Goal: Understand process/instructions: Learn how to perform a task or action

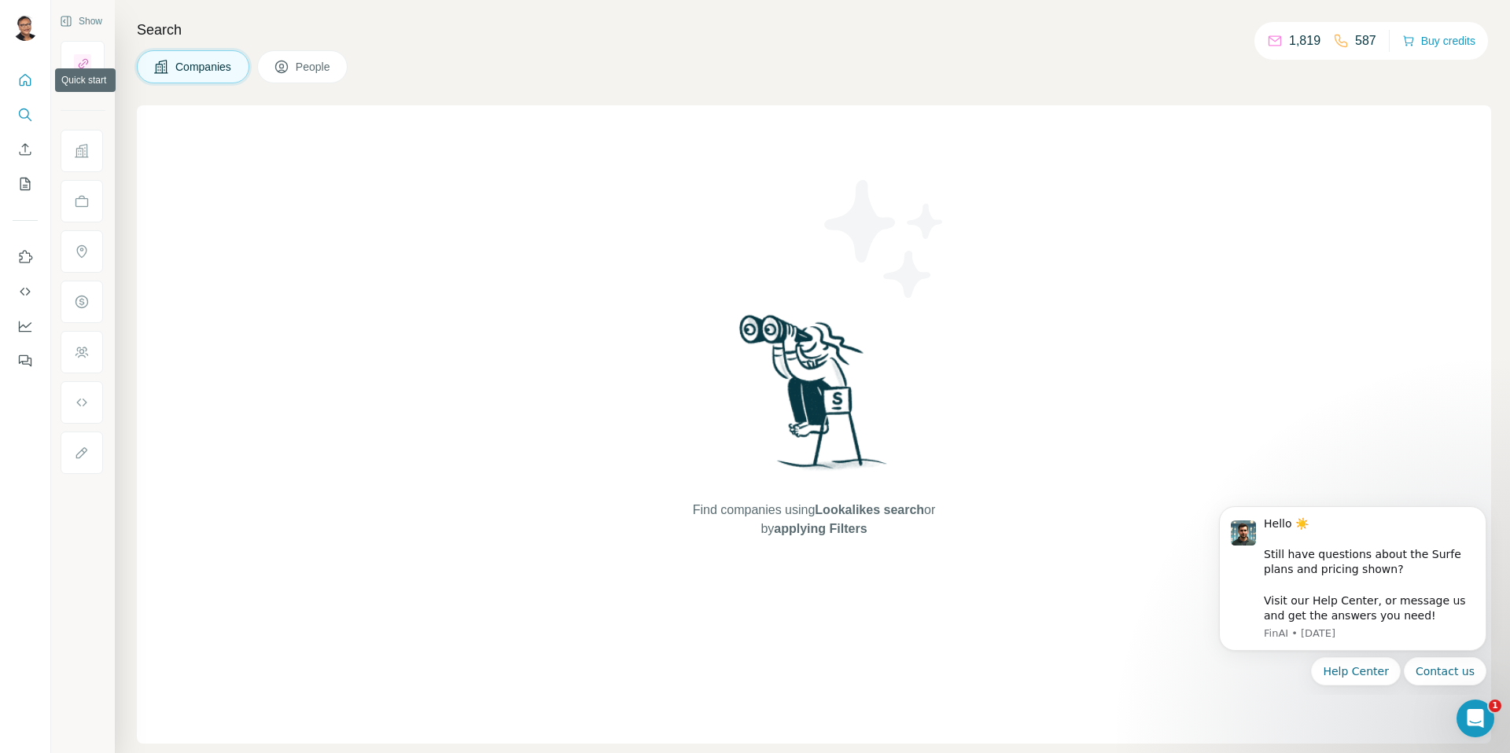
click at [22, 79] on icon "Quick start" at bounding box center [25, 80] width 16 height 16
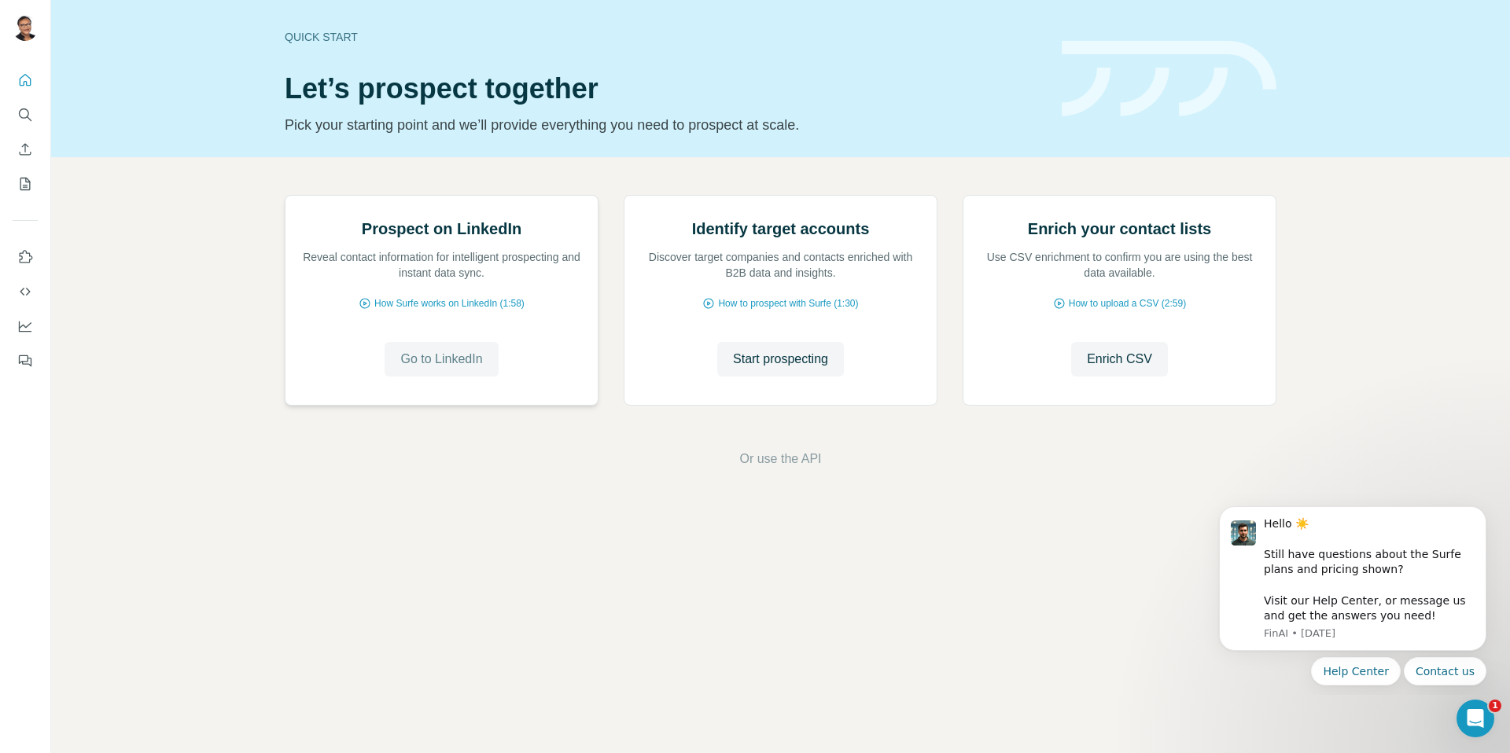
click at [439, 369] on span "Go to LinkedIn" at bounding box center [441, 359] width 82 height 19
click at [420, 369] on span "Go to LinkedIn" at bounding box center [441, 359] width 82 height 19
click at [489, 311] on span "How Surfe works on LinkedIn (1:58)" at bounding box center [449, 303] width 150 height 14
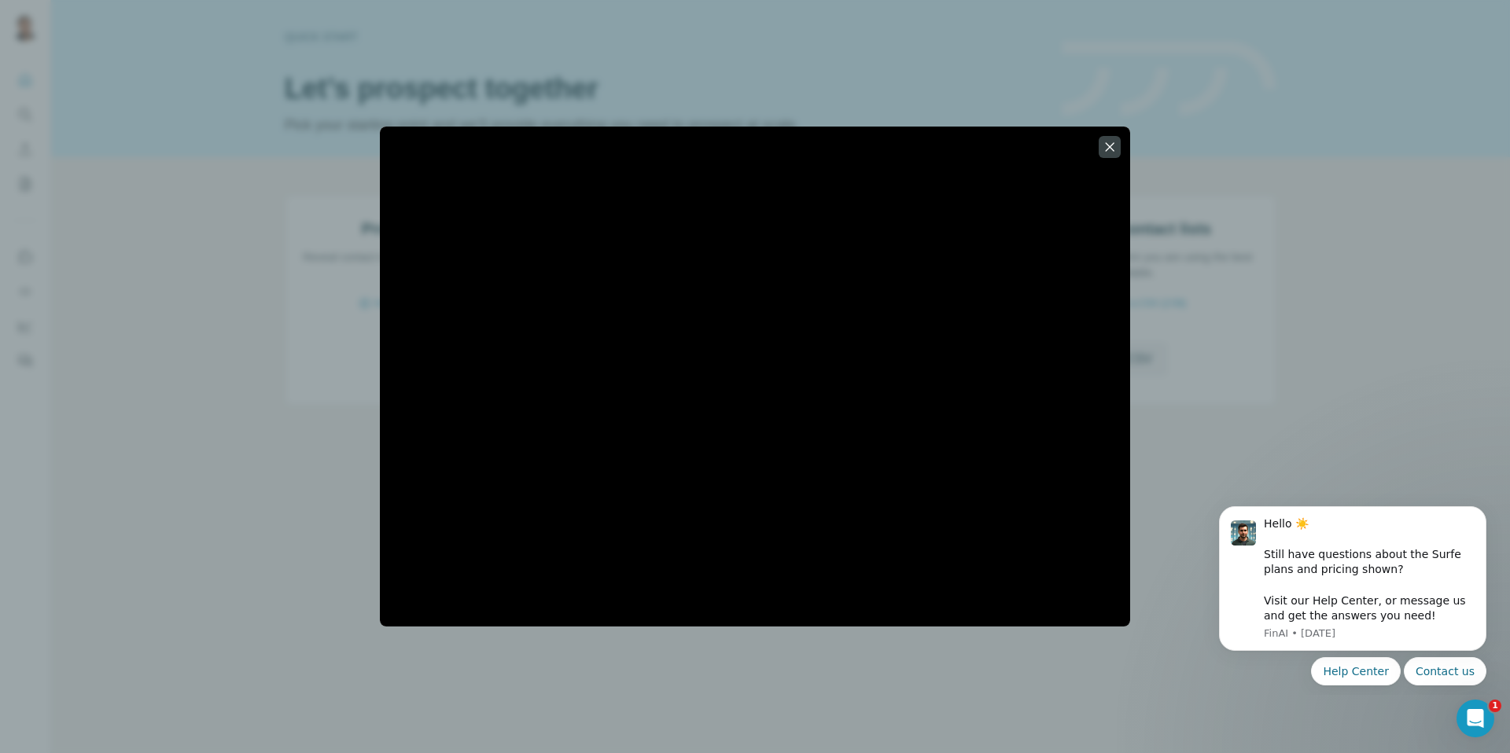
click at [1117, 145] on icon "button" at bounding box center [1110, 147] width 16 height 16
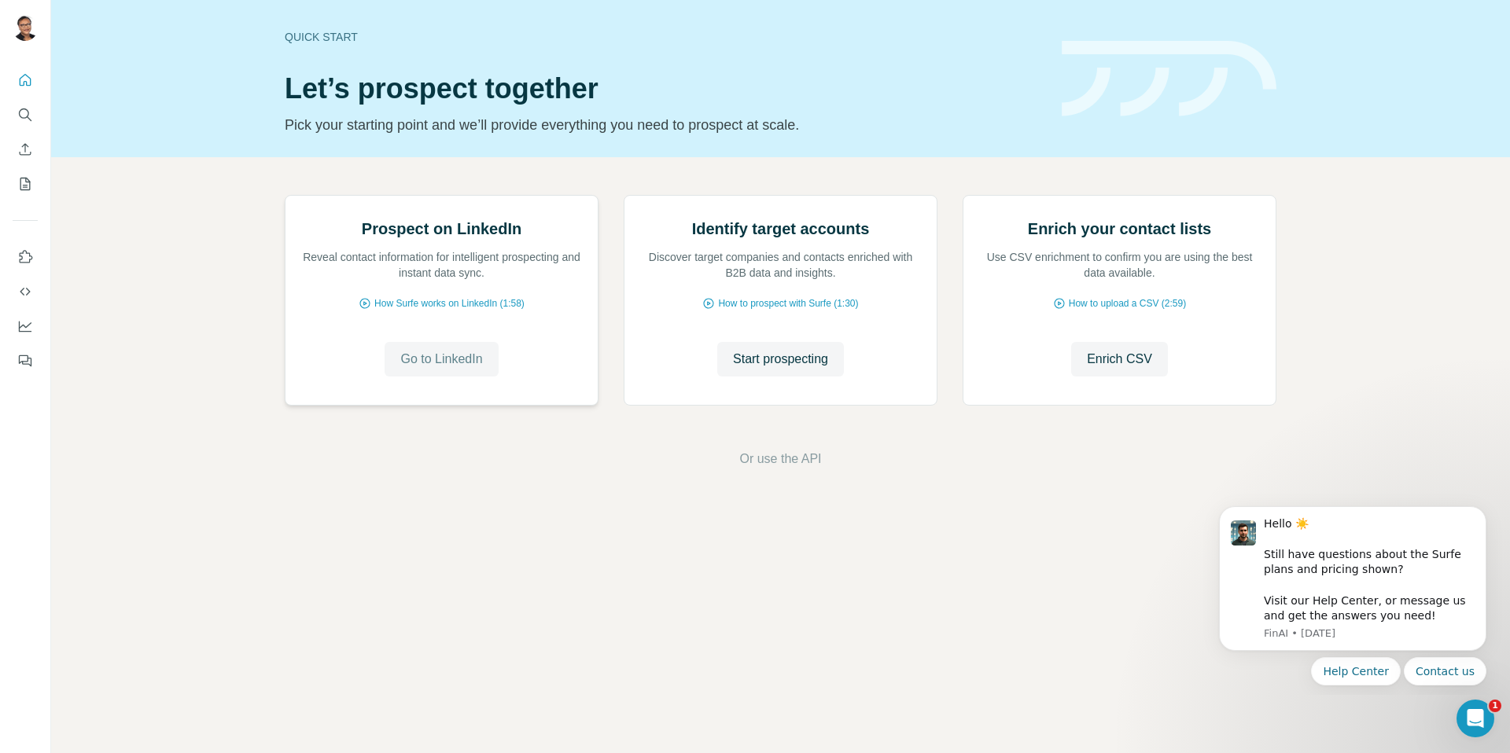
click at [473, 377] on button "Go to LinkedIn" at bounding box center [441, 359] width 113 height 35
